Goal: Subscribe to service/newsletter

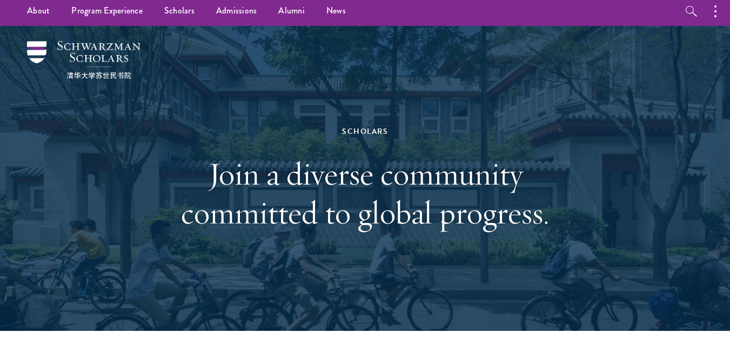
scroll to position [4, 0]
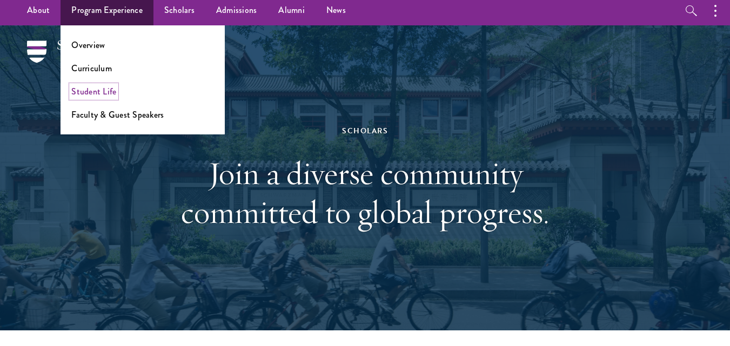
click at [99, 93] on link "Student Life" at bounding box center [93, 91] width 45 height 12
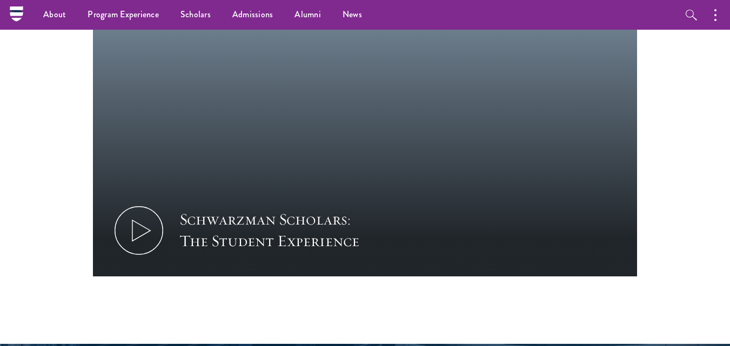
scroll to position [576, 0]
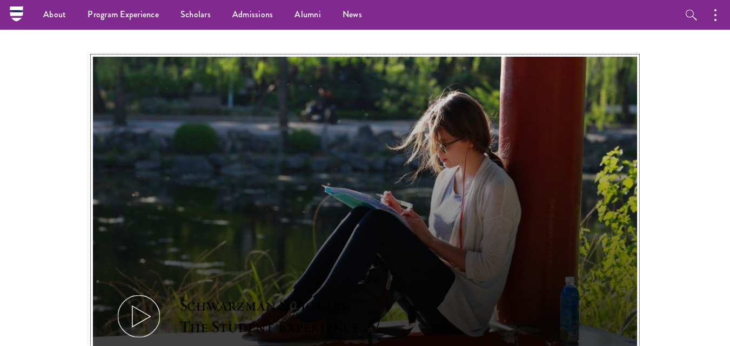
click at [130, 302] on icon at bounding box center [139, 316] width 49 height 49
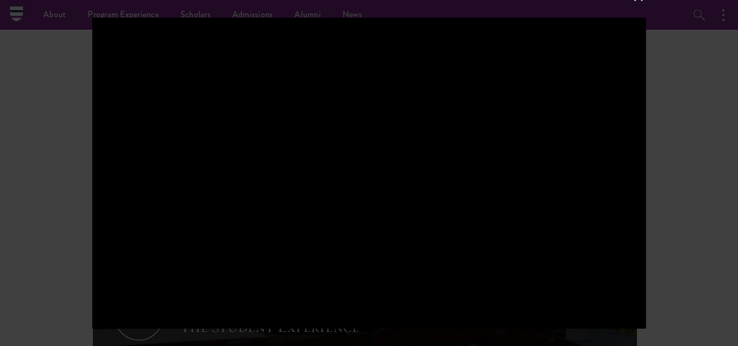
click at [391, 203] on div at bounding box center [369, 172] width 554 height 311
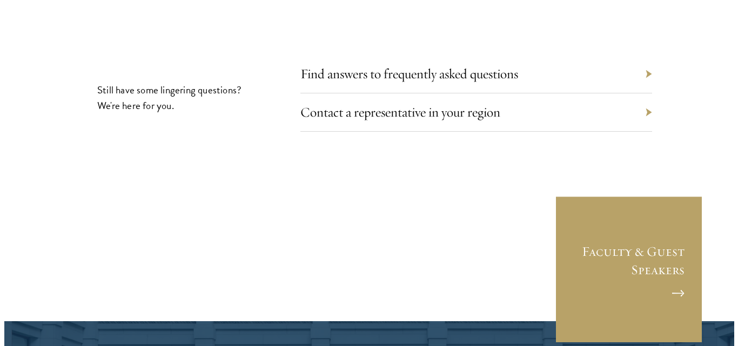
scroll to position [4101, 0]
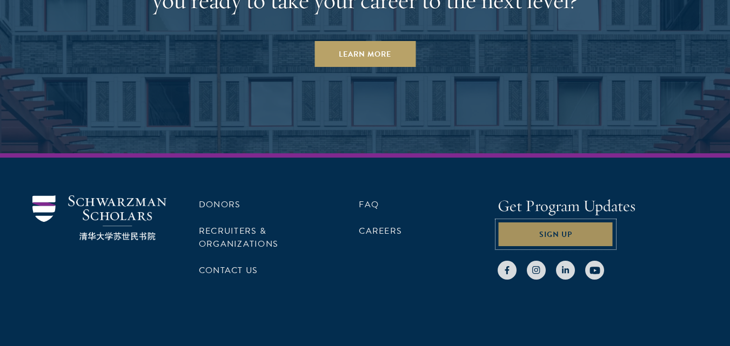
click at [593, 222] on button "Sign Up" at bounding box center [556, 235] width 116 height 26
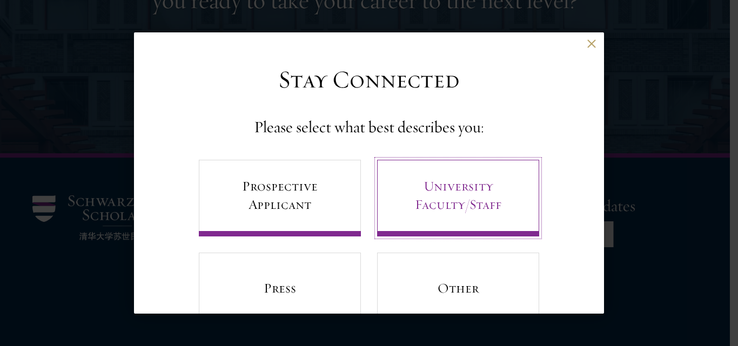
click at [496, 210] on link "University Faculty/Staff" at bounding box center [458, 198] width 162 height 77
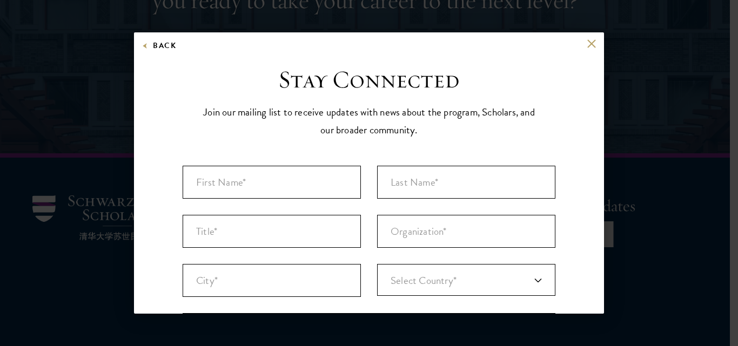
click at [588, 48] on div "Back" at bounding box center [369, 52] width 470 height 26
click at [146, 42] on button "Back" at bounding box center [159, 46] width 34 height 14
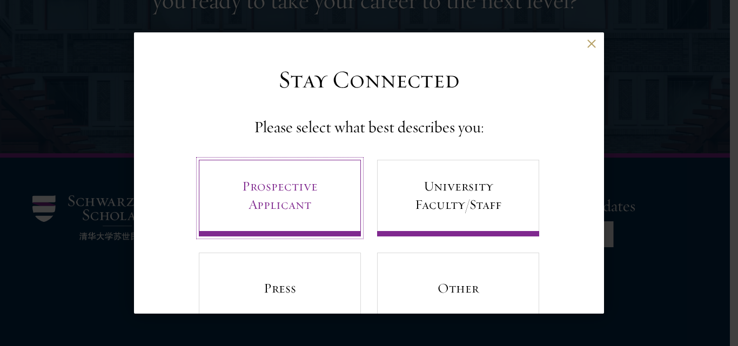
click at [250, 186] on link "Prospective Applicant" at bounding box center [280, 198] width 162 height 77
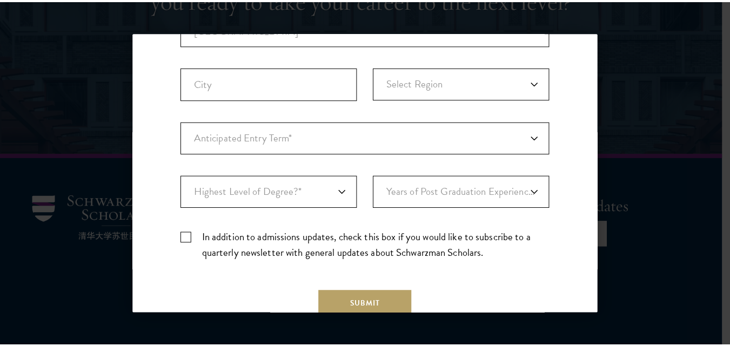
scroll to position [313, 0]
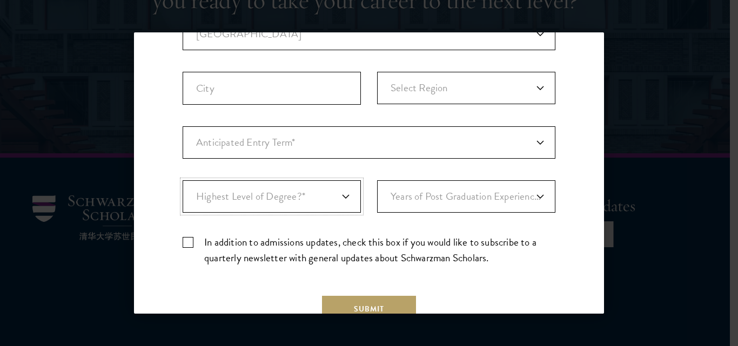
click at [343, 193] on select "Highest Level of Degree?* PHD Bachelor's Master's Current Undergraduate Student" at bounding box center [272, 196] width 178 height 32
select select "bf44f490-31e9-4d16-b1d2-df861e7933aa"
click at [183, 180] on select "Highest Level of Degree?* PHD Bachelor's Master's Current Undergraduate Student" at bounding box center [272, 196] width 178 height 32
click at [527, 193] on select "Years of Post Graduation Experience?* 1 2 3 4 5 6 7 8 9 10" at bounding box center [466, 196] width 178 height 32
click at [568, 170] on div "Stay Connected Please select what best describes you: Prospective Applicant Uni…" at bounding box center [369, 58] width 470 height 613
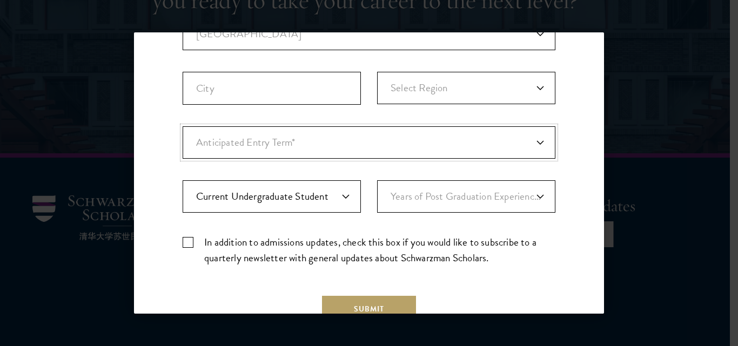
click at [515, 150] on select "Anticipated Entry Term* August 2026 (Application opens April 2025) Just Explori…" at bounding box center [369, 142] width 373 height 32
click at [688, 79] on div "Back Stay Connected Please select what best describes you: Prospective Applican…" at bounding box center [369, 172] width 738 height 281
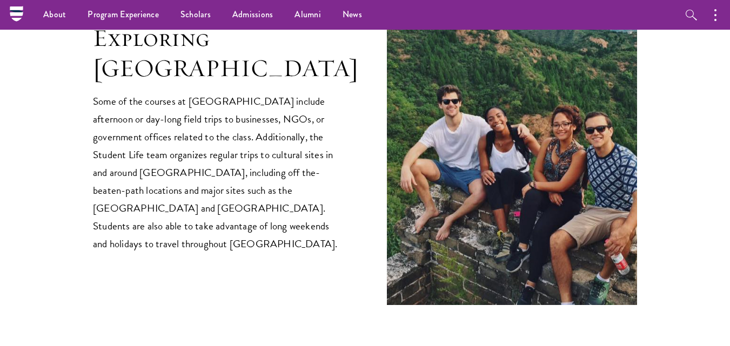
scroll to position [1661, 0]
